Goal: Information Seeking & Learning: Learn about a topic

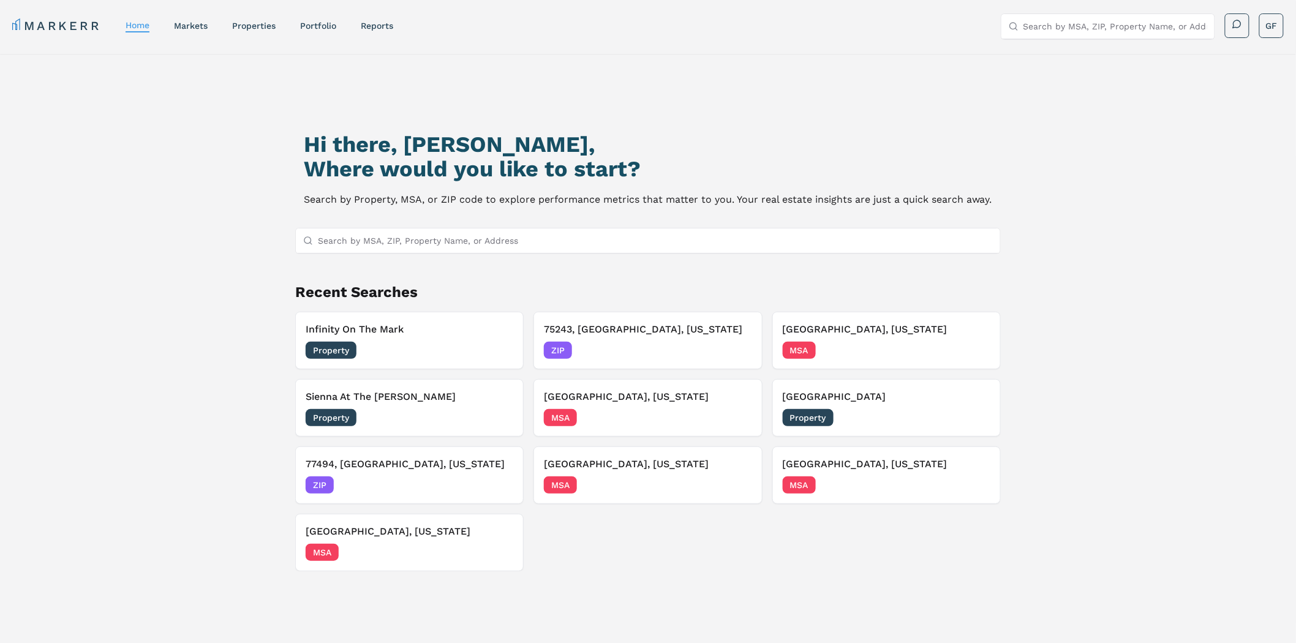
click at [1042, 176] on div "Hi there, [PERSON_NAME], Where would you like to start? Search by Property, MSA…" at bounding box center [647, 395] width 907 height 643
click at [1098, 142] on div "Hi there, [PERSON_NAME], Where would you like to start? Search by Property, MSA…" at bounding box center [647, 395] width 907 height 643
click at [1140, 192] on div "Hi there, [PERSON_NAME], Where would you like to start? Search by Property, MSA…" at bounding box center [648, 385] width 1296 height 663
click at [1070, 205] on div "Hi there, [PERSON_NAME], Where would you like to start? Search by Property, MSA…" at bounding box center [647, 395] width 907 height 643
click at [1220, 288] on div "Hi there, [PERSON_NAME], Where would you like to start? Search by Property, MSA…" at bounding box center [648, 385] width 1296 height 663
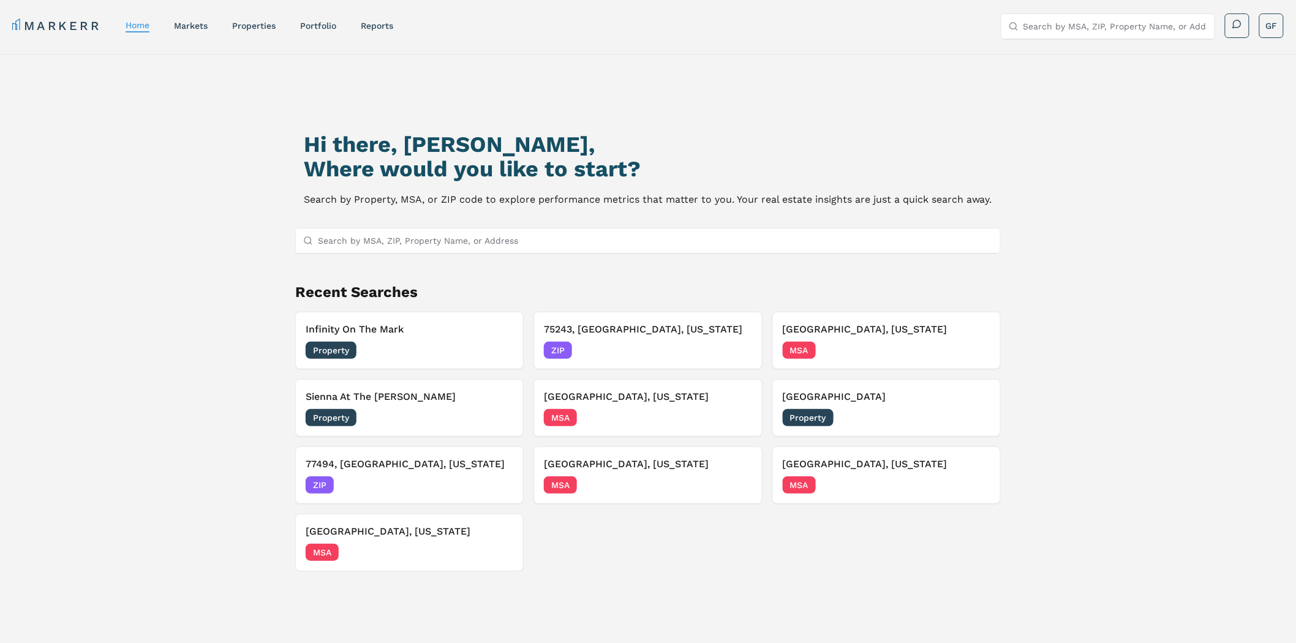
click at [1124, 121] on div "Hi there, [PERSON_NAME], Where would you like to start? Search by Property, MSA…" at bounding box center [648, 385] width 1296 height 663
click at [406, 249] on input "Search by MSA, ZIP, Property Name, or Address" at bounding box center [655, 241] width 675 height 25
drag, startPoint x: 408, startPoint y: 353, endPoint x: 241, endPoint y: 252, distance: 195.1
click at [198, 289] on div "Hi there, [PERSON_NAME], Where would you like to start? Search by Property, MSA…" at bounding box center [647, 395] width 907 height 643
click at [372, 241] on input "Search by MSA, ZIP, Property Name, or Address" at bounding box center [655, 241] width 675 height 25
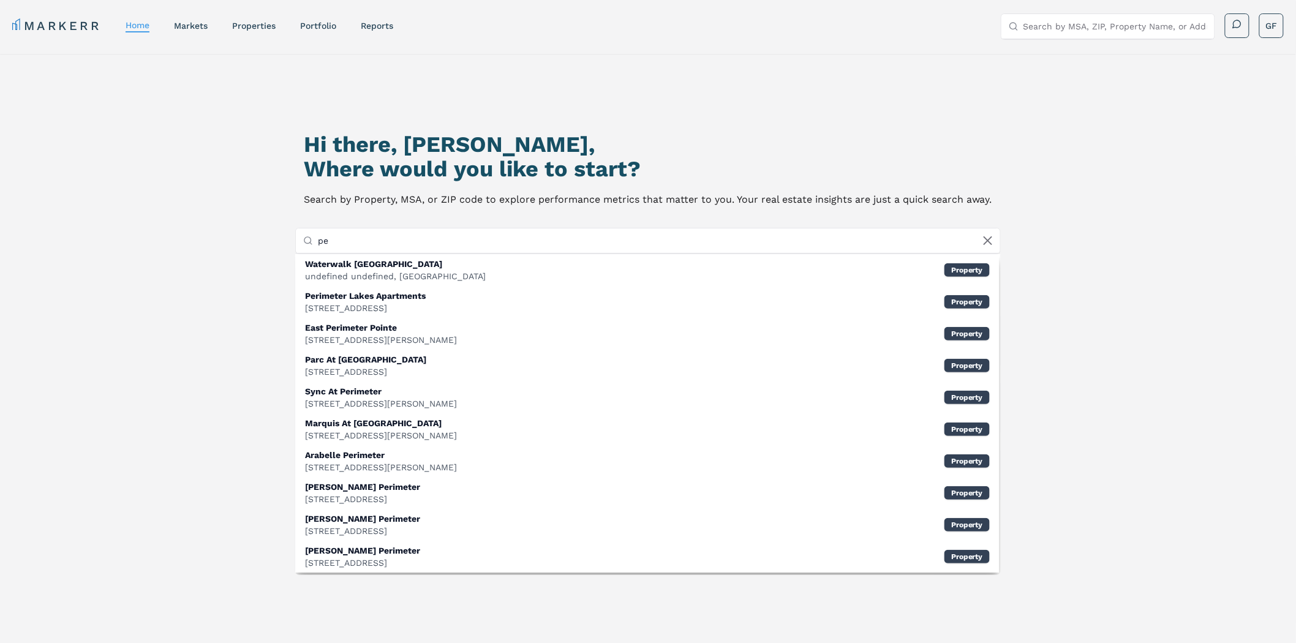
type input "p"
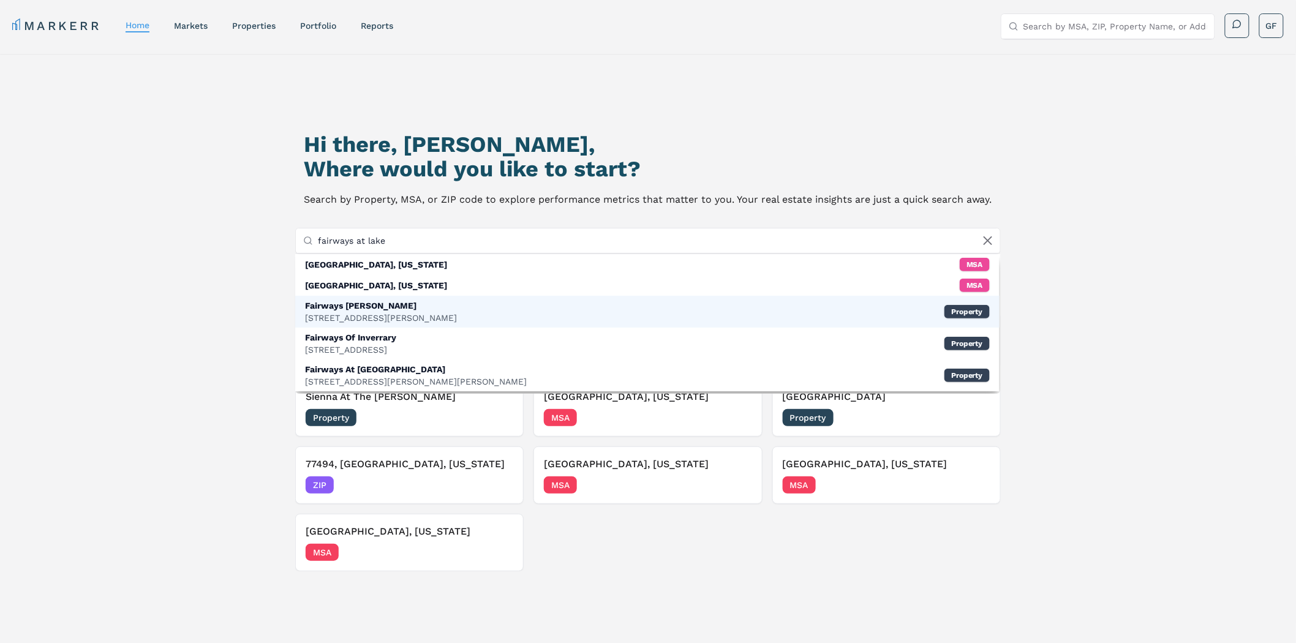
type input "fairways at lake"
click at [392, 308] on div "Fairways [PERSON_NAME]" at bounding box center [381, 306] width 152 height 12
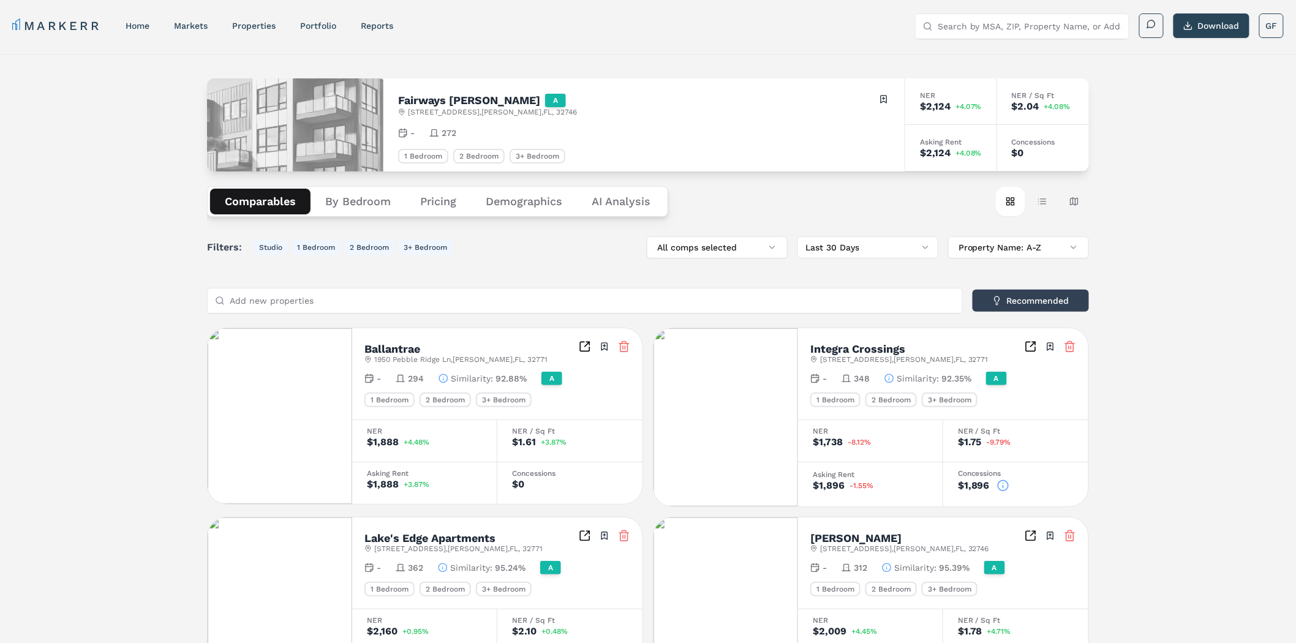
click at [946, 139] on div "Asking Rent" at bounding box center [951, 141] width 62 height 7
click at [1042, 139] on div "Concessions" at bounding box center [1043, 141] width 62 height 7
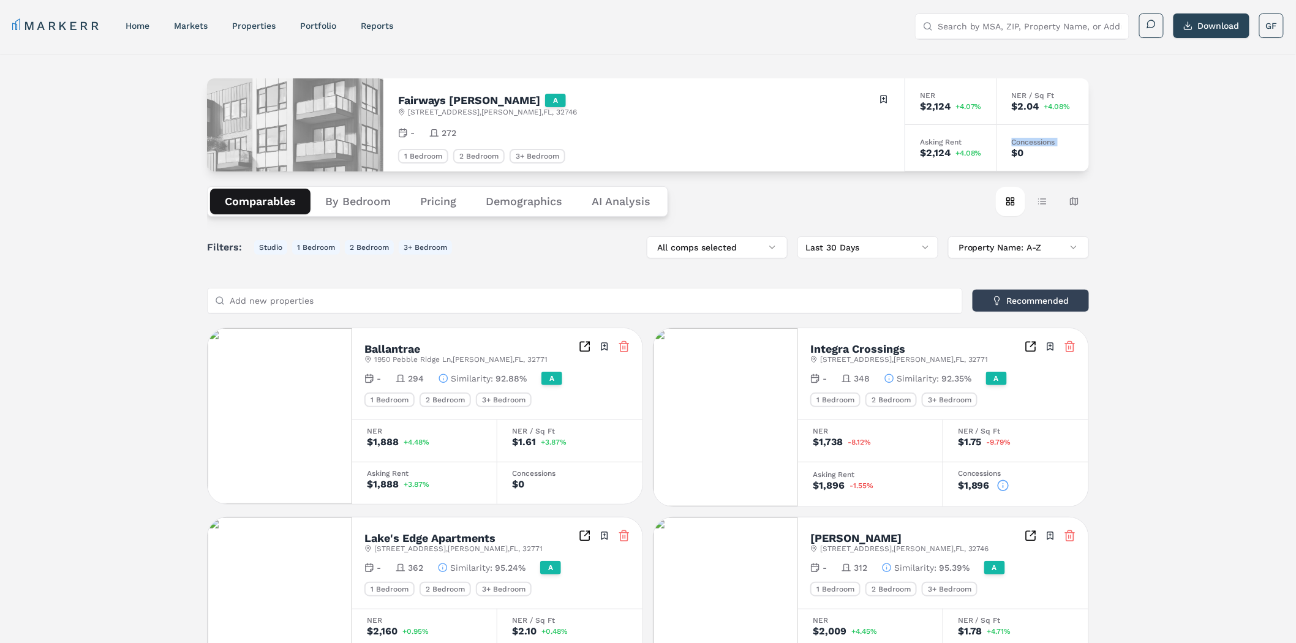
click at [1042, 139] on div "Concessions" at bounding box center [1043, 141] width 62 height 7
click at [929, 94] on div "NER" at bounding box center [951, 95] width 62 height 7
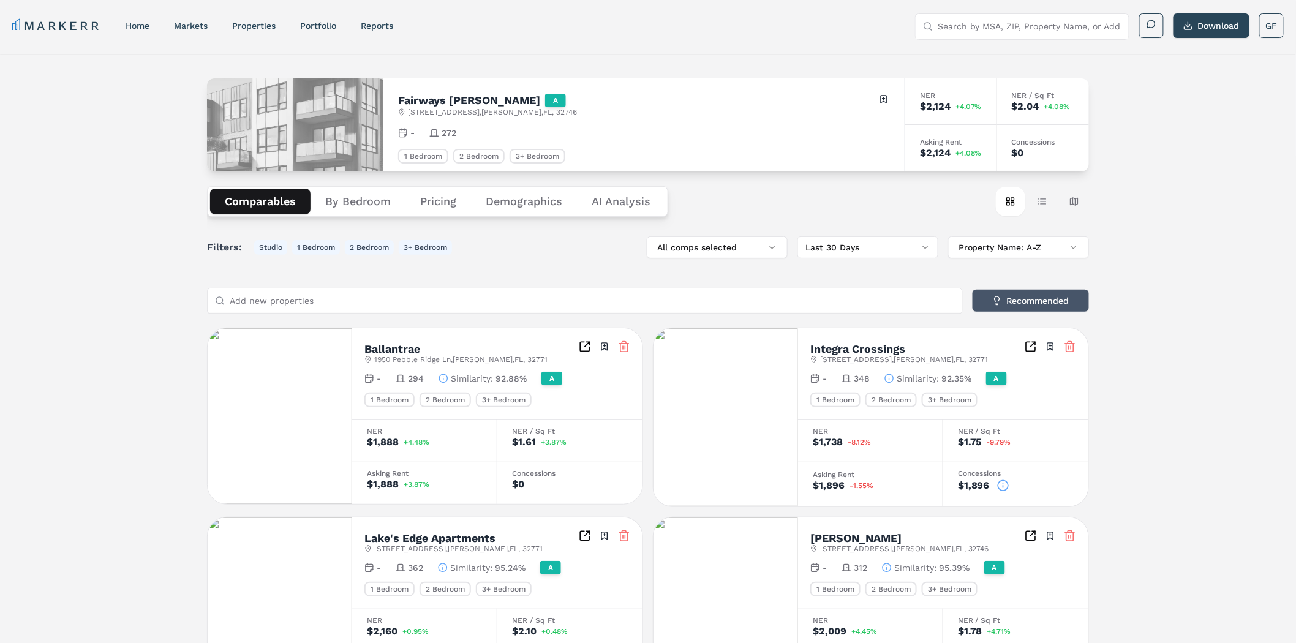
click at [1013, 303] on button "Recommended" at bounding box center [1031, 301] width 116 height 22
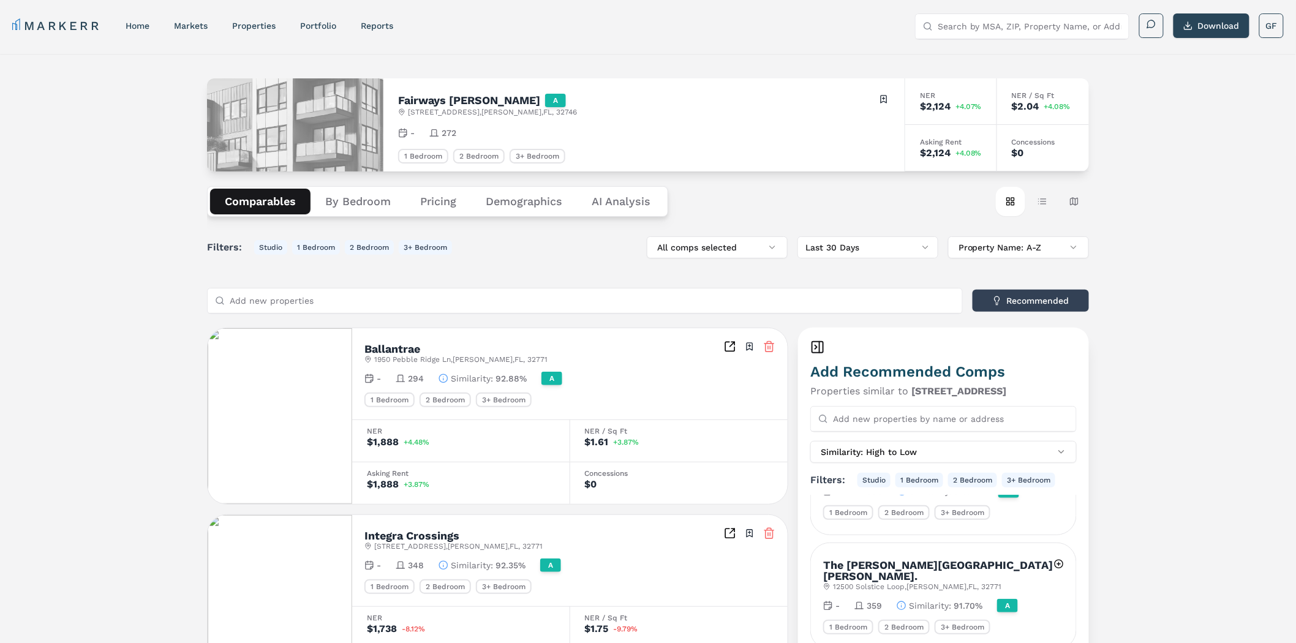
click at [1043, 203] on button "Table view" at bounding box center [1042, 201] width 29 height 29
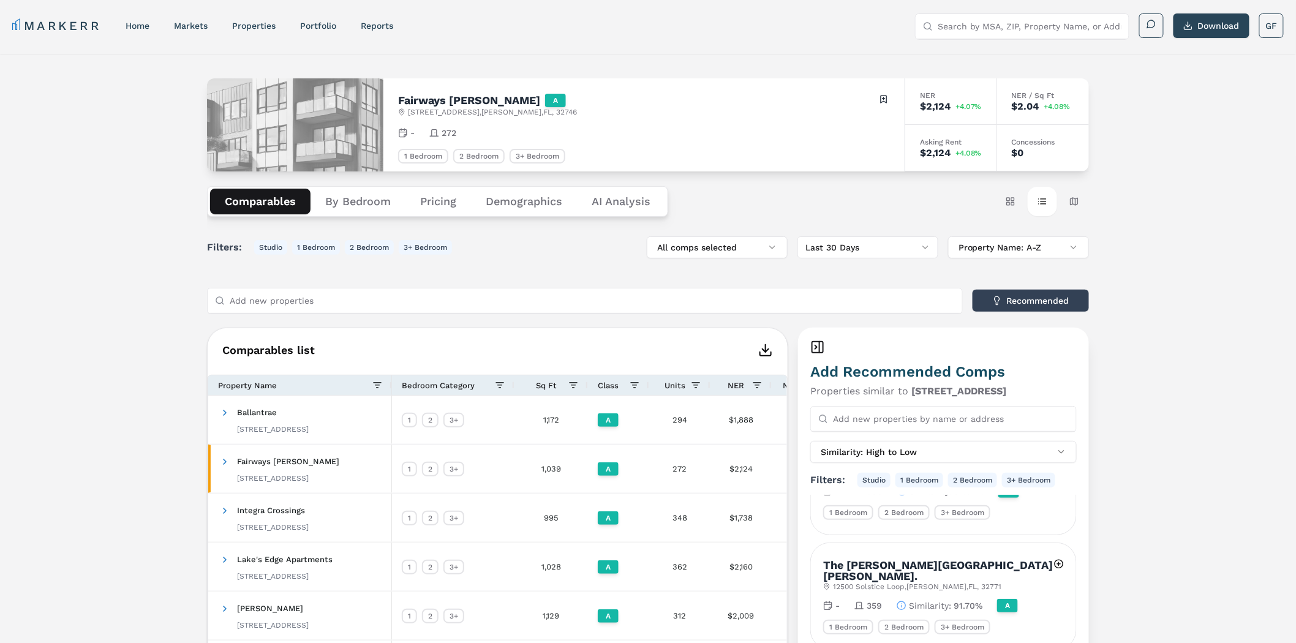
click at [823, 346] on rect at bounding box center [817, 347] width 11 height 11
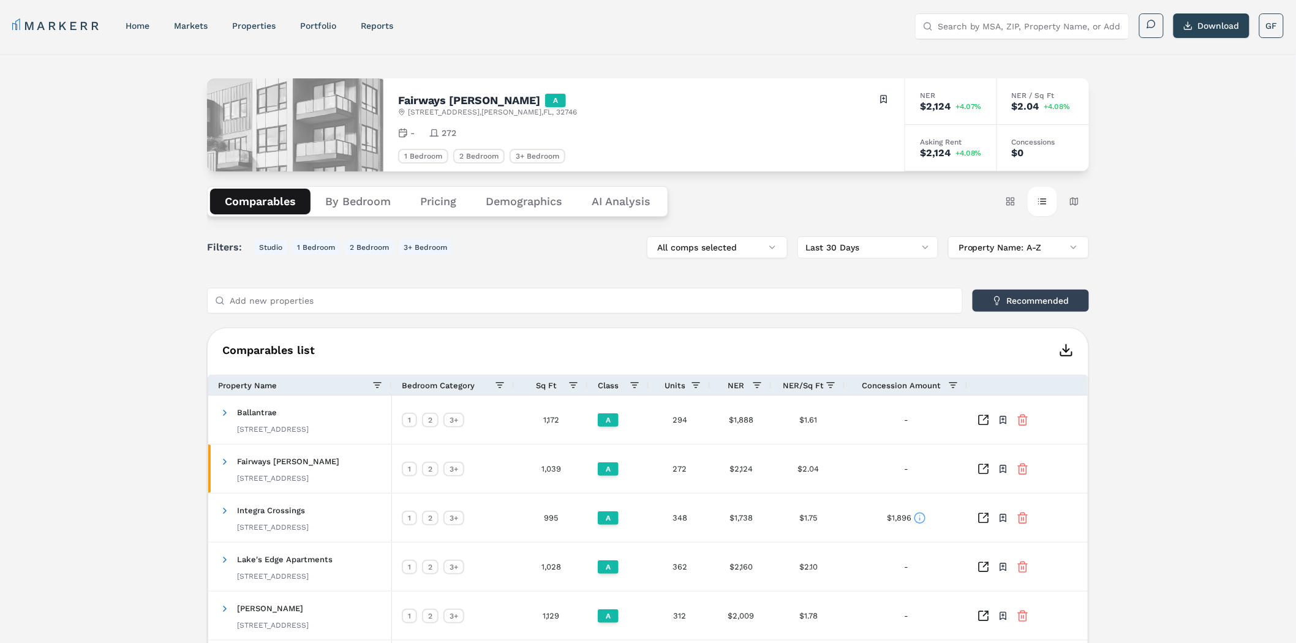
click at [524, 204] on button "Demographics" at bounding box center [524, 202] width 106 height 26
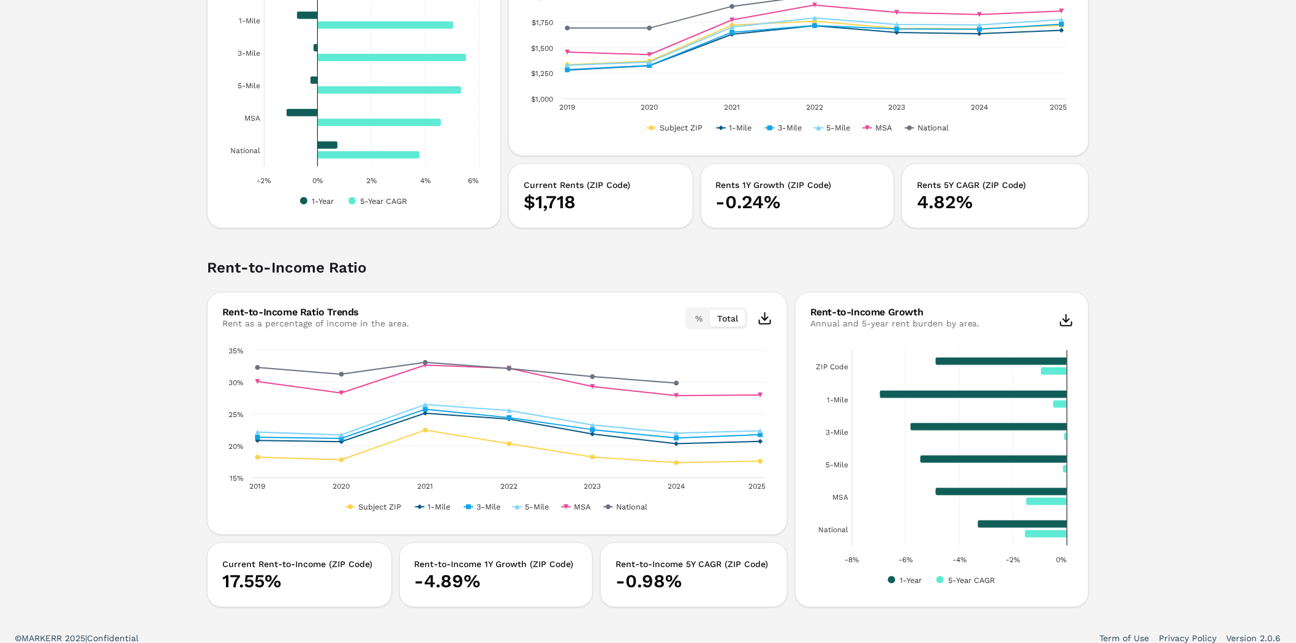
scroll to position [2238, 0]
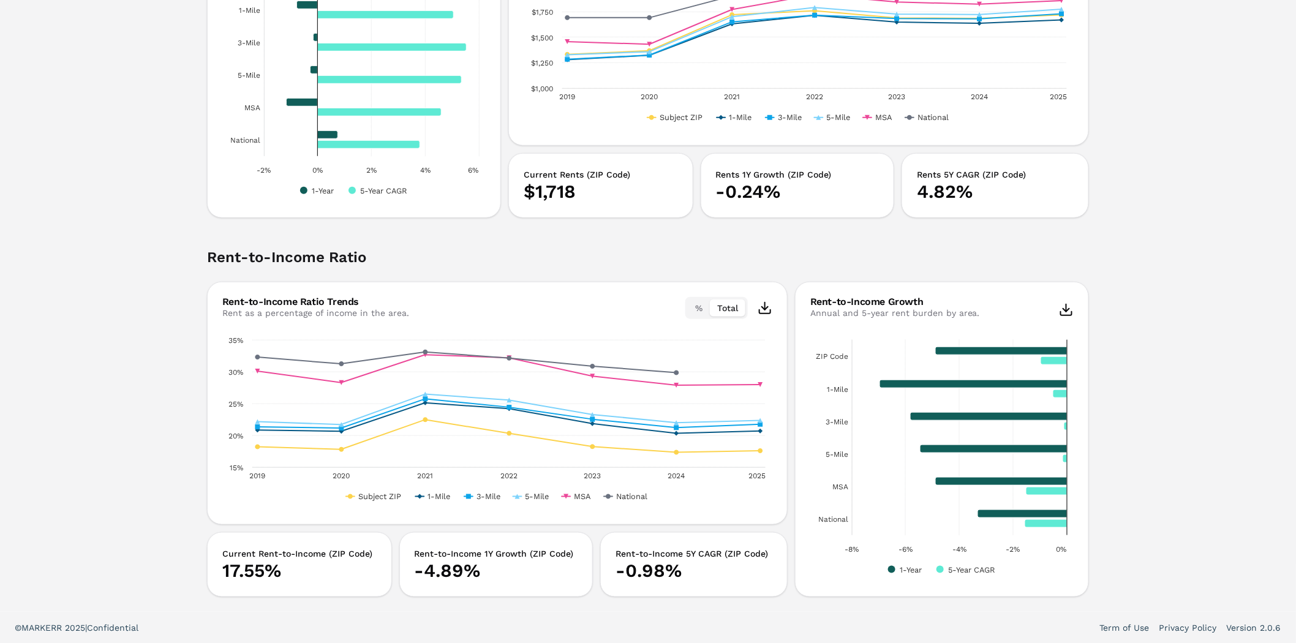
click at [306, 259] on h2 "Rent-to-Income Ratio" at bounding box center [648, 265] width 882 height 34
click at [435, 252] on h2 "Rent-to-Income Ratio" at bounding box center [648, 265] width 882 height 34
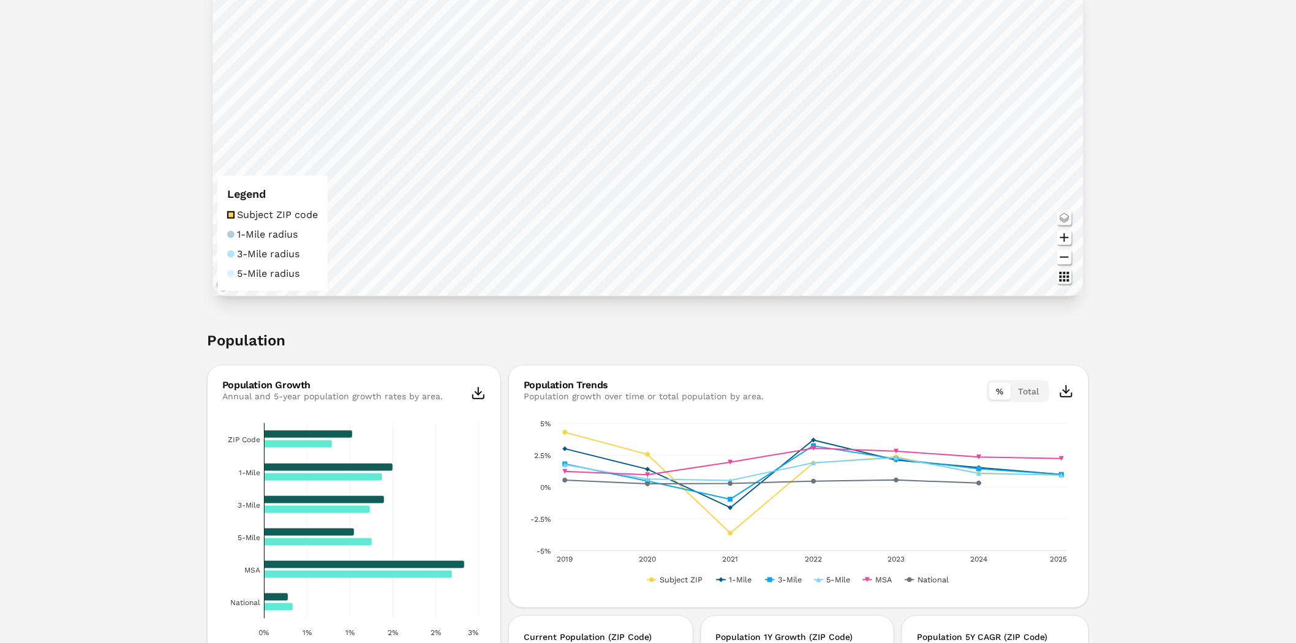
scroll to position [0, 0]
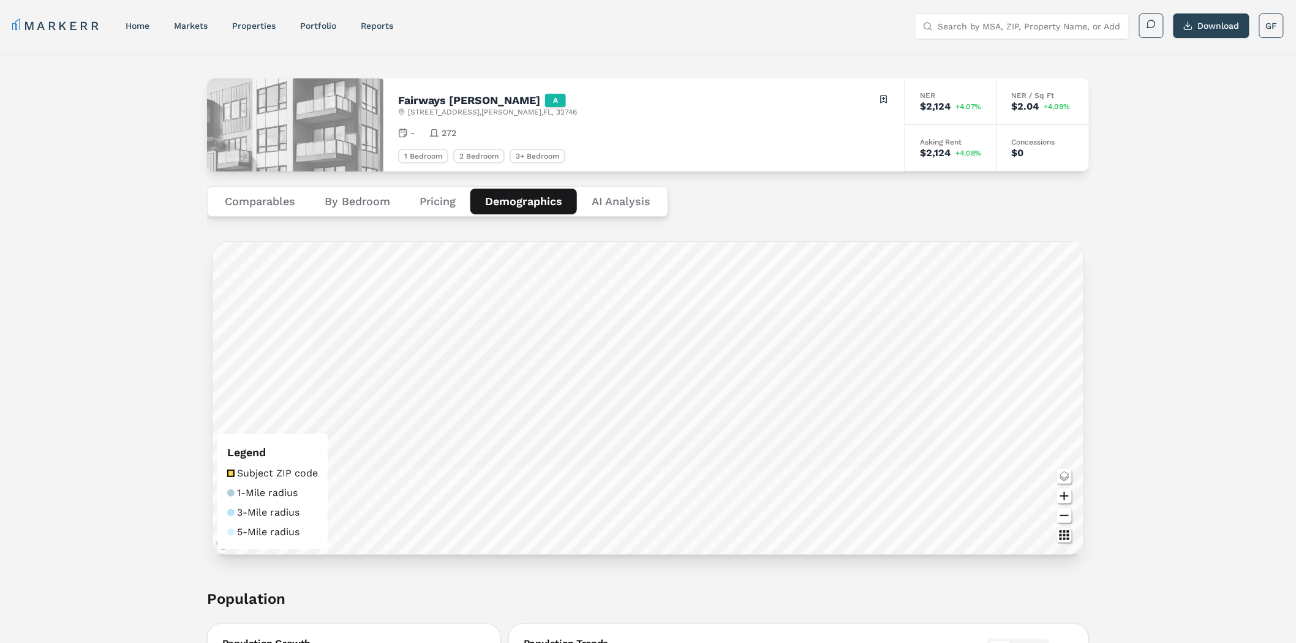
drag, startPoint x: 1203, startPoint y: 520, endPoint x: 1108, endPoint y: 243, distance: 292.4
click at [1193, 32] on button "Download" at bounding box center [1212, 25] width 76 height 25
drag, startPoint x: 487, startPoint y: 113, endPoint x: 543, endPoint y: 107, distance: 56.0
click at [502, 109] on span "[STREET_ADDRESS]" at bounding box center [492, 112] width 169 height 10
drag, startPoint x: 543, startPoint y: 112, endPoint x: 573, endPoint y: 112, distance: 29.4
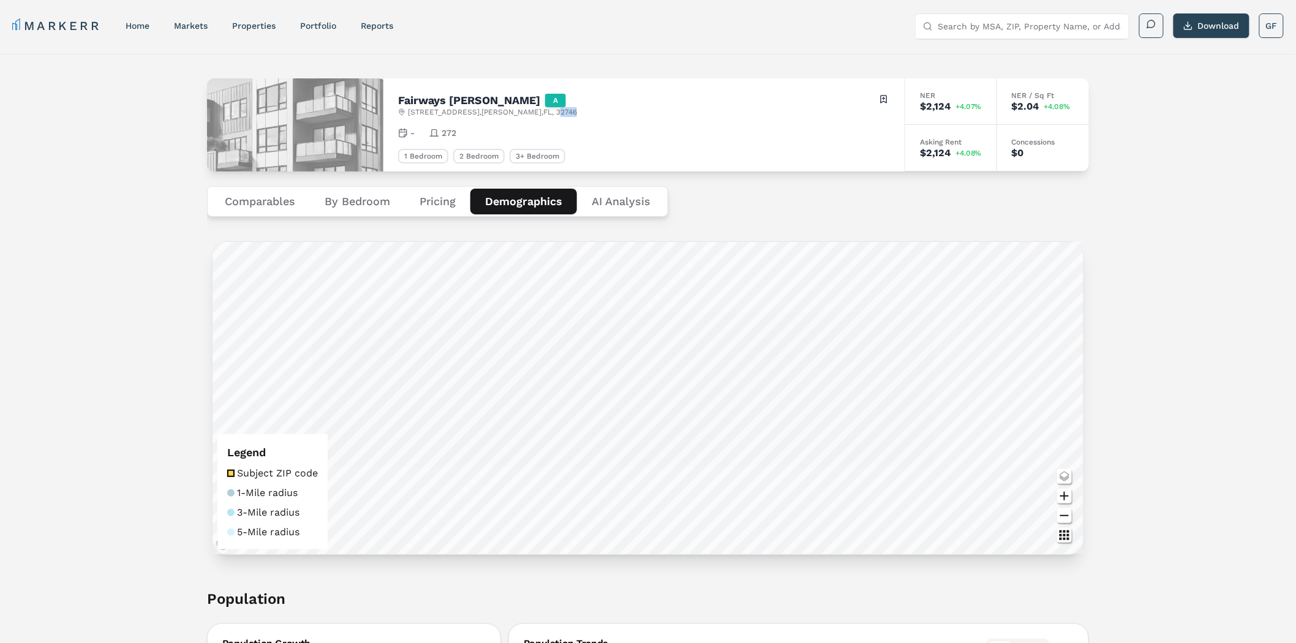
click at [573, 112] on div "Fairways [PERSON_NAME] A [STREET_ADDRESS] Toggle portfolio menu" at bounding box center [644, 105] width 492 height 24
click at [546, 111] on span "[STREET_ADDRESS]" at bounding box center [492, 112] width 169 height 10
drag, startPoint x: 541, startPoint y: 113, endPoint x: 572, endPoint y: 112, distance: 30.7
click at [572, 112] on div "Fairways [PERSON_NAME] A [STREET_ADDRESS] Toggle portfolio menu" at bounding box center [644, 105] width 492 height 24
copy span "32746"
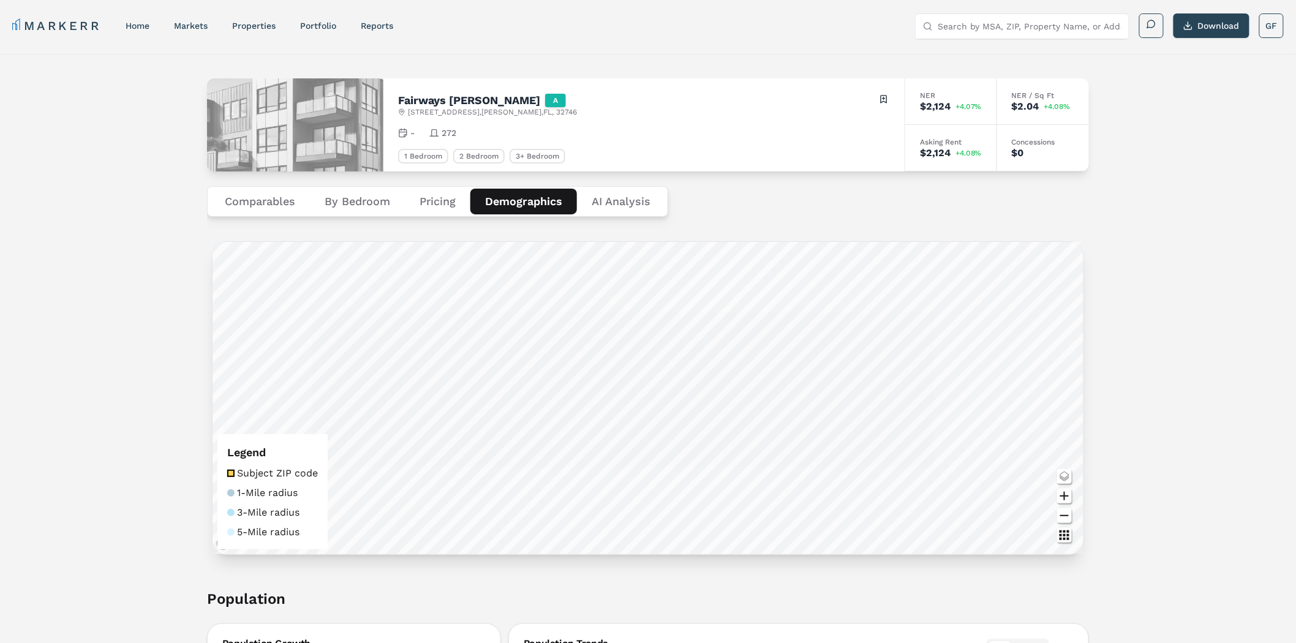
click at [961, 26] on input "Search by MSA, ZIP, Property Name, or Address" at bounding box center [1030, 26] width 184 height 25
paste input "32746"
type input "32746"
click at [987, 50] on div "32746, [GEOGRAPHIC_DATA], [US_STATE]" at bounding box center [1009, 55] width 168 height 25
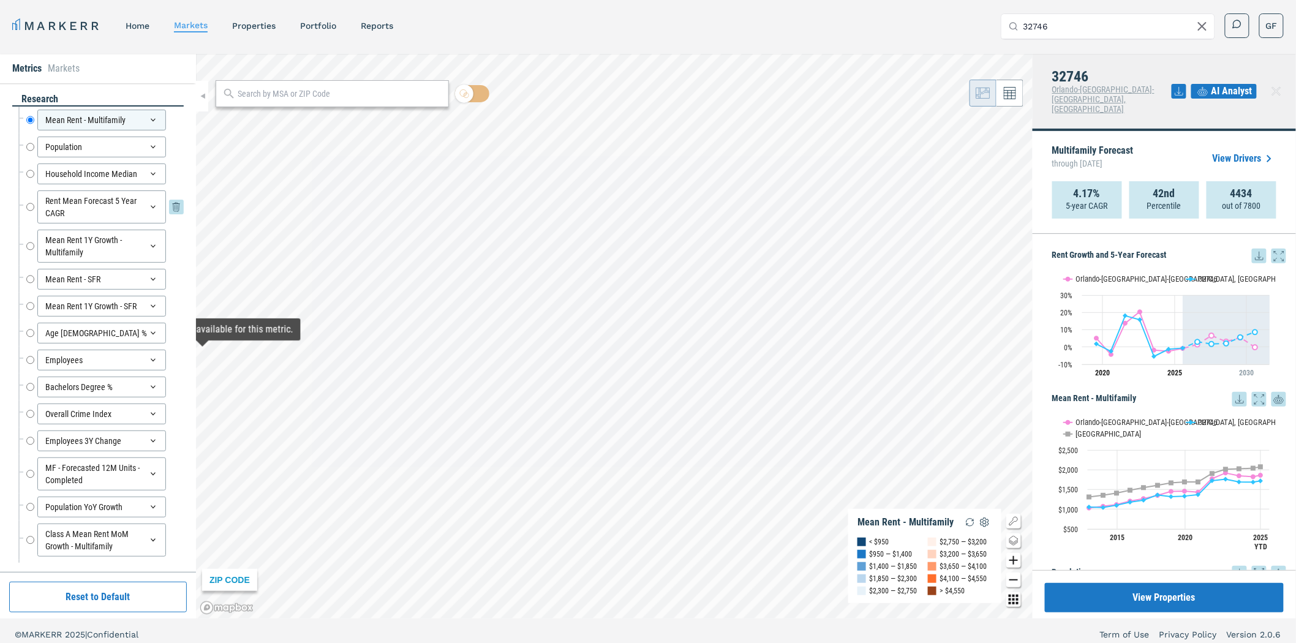
click at [32, 211] on input "Rent Mean Forecast 5 Year CAGR" at bounding box center [30, 207] width 8 height 33
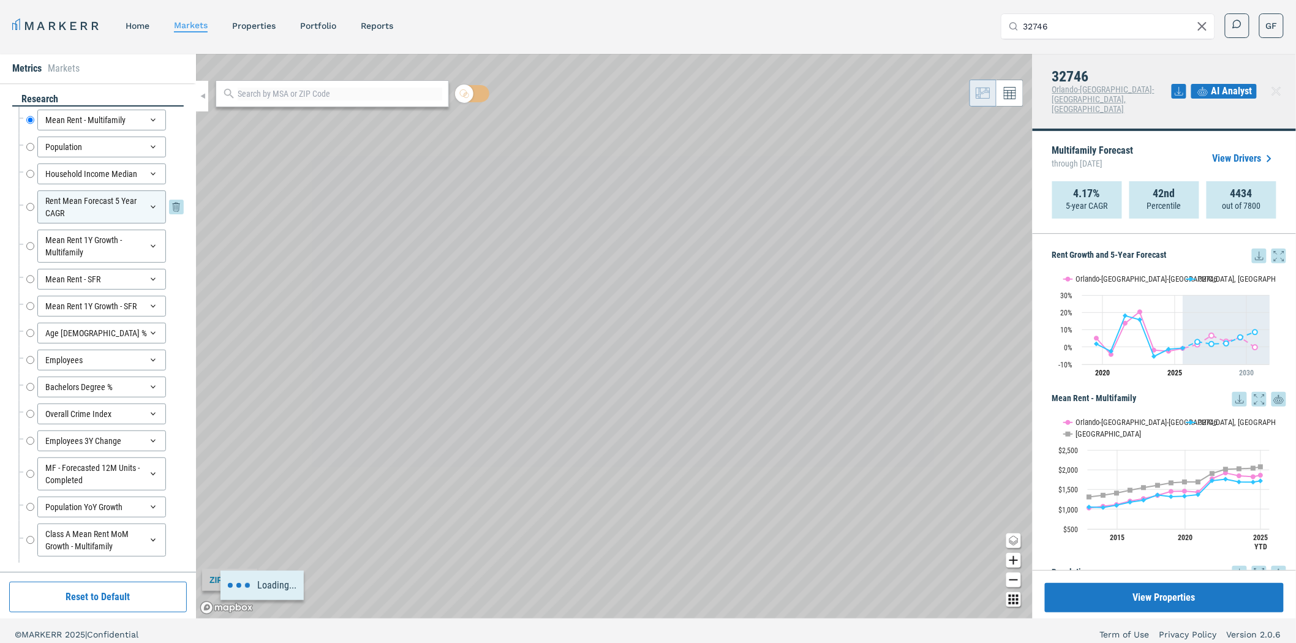
radio input "false"
radio input "true"
